Goal: Find specific page/section: Find specific page/section

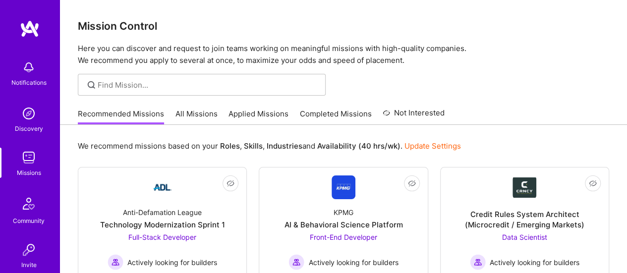
click at [318, 112] on link "Completed Missions" at bounding box center [336, 117] width 72 height 16
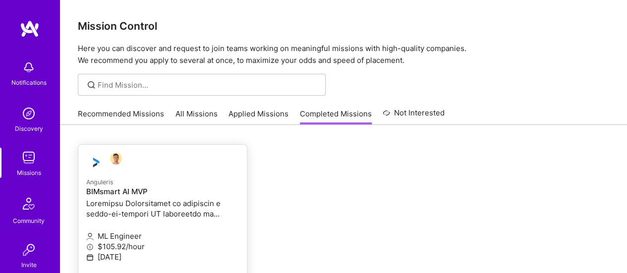
click at [126, 191] on h4 "BIMsmart AI MVP" at bounding box center [162, 191] width 153 height 9
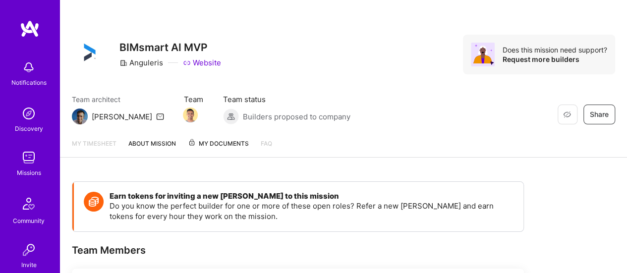
click at [226, 143] on span "My Documents" at bounding box center [218, 143] width 61 height 11
